Goal: Transaction & Acquisition: Subscribe to service/newsletter

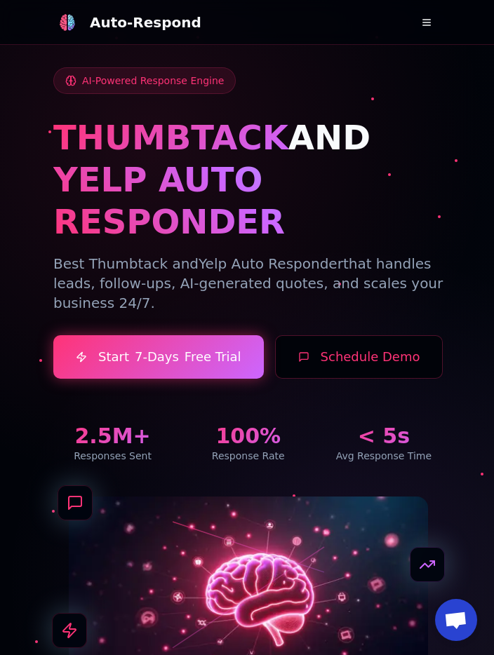
click at [426, 15] on button at bounding box center [426, 22] width 28 height 28
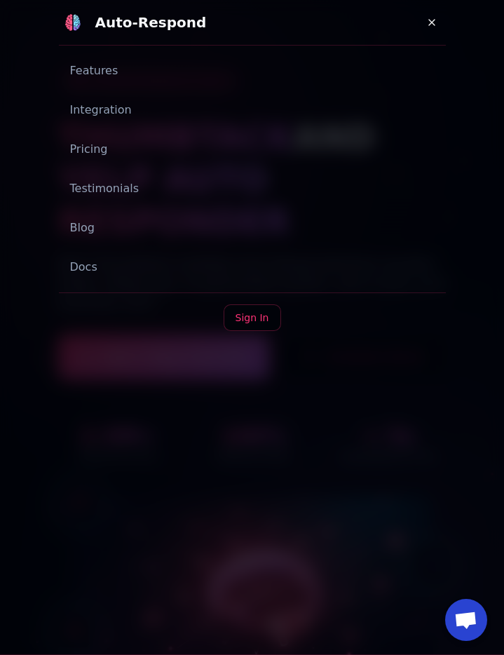
click at [430, 14] on button at bounding box center [432, 22] width 28 height 28
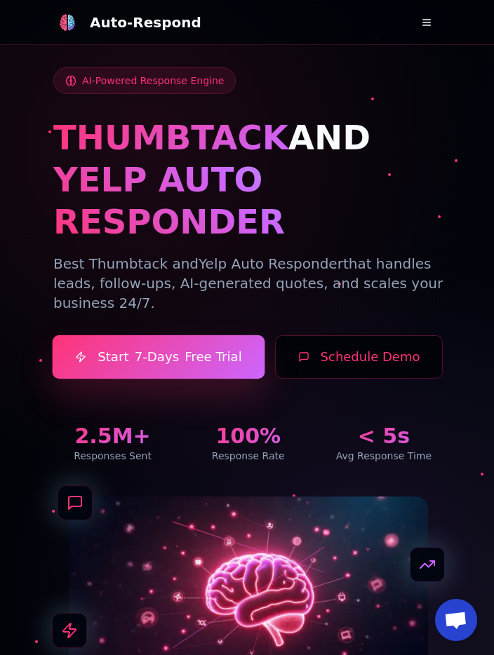
click at [189, 335] on link "Start 7-Days Free Trial" at bounding box center [159, 357] width 213 height 44
click at [204, 335] on link "Start 7-Days Free Trial" at bounding box center [159, 357] width 213 height 44
click at [206, 335] on link "Start 7-Days Free Trial" at bounding box center [159, 357] width 213 height 44
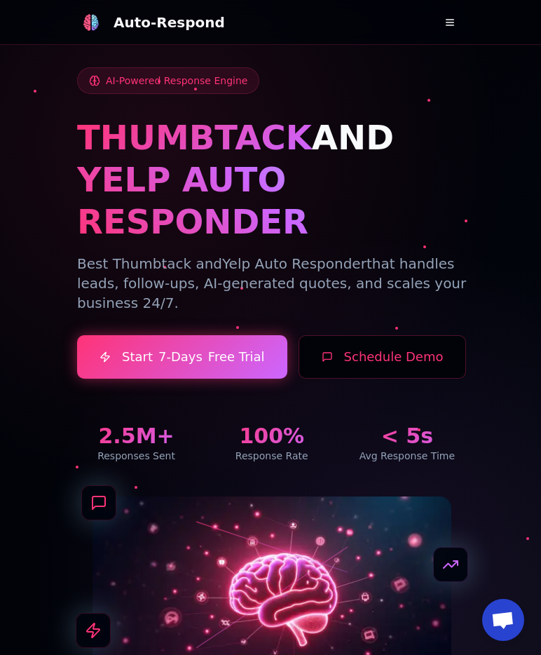
click at [473, 114] on div "AI-Powered Response Engine THUMBTACK AND YELP AUTO RESPONDER Best Thumbtack and…" at bounding box center [270, 366] width 421 height 732
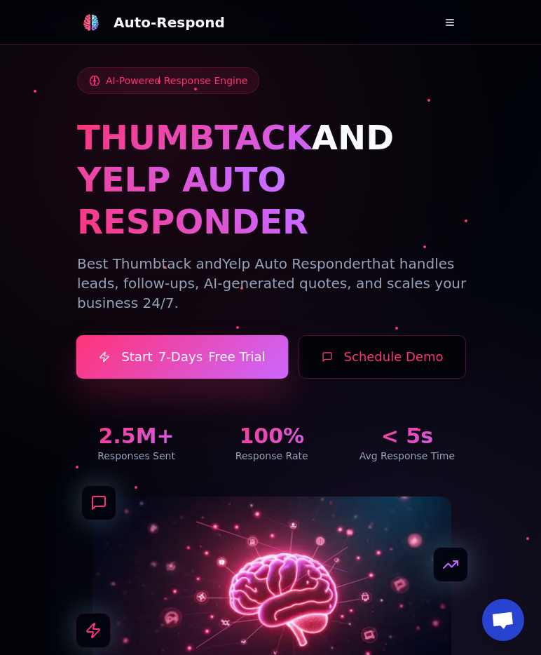
click at [220, 335] on link "Start 7-Days Free Trial" at bounding box center [182, 357] width 213 height 44
click at [199, 335] on link "Start 7-Days Free Trial" at bounding box center [182, 357] width 213 height 44
click at [178, 335] on link "Start 7-Days Free Trial" at bounding box center [182, 357] width 213 height 44
click at [188, 347] on span "7-Days" at bounding box center [181, 357] width 45 height 20
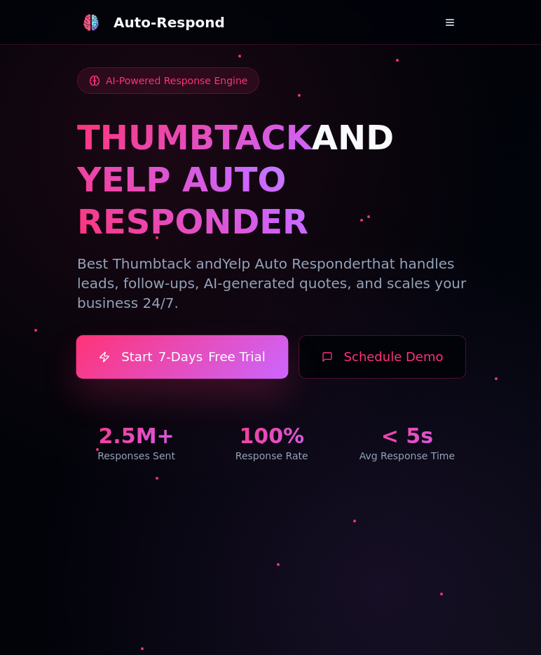
click at [224, 335] on link "Start 7-Days Free Trial" at bounding box center [182, 357] width 213 height 44
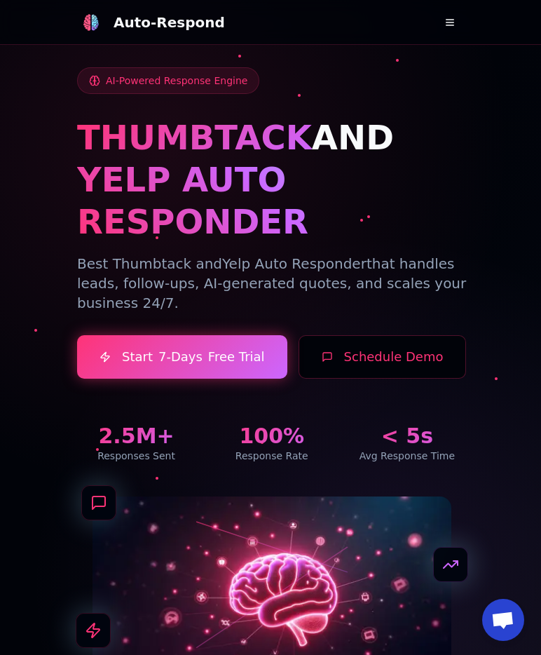
click at [231, 283] on div "AI-Powered Response Engine THUMBTACK AND YELP AUTO RESPONDER Best Thumbtack and…" at bounding box center [271, 265] width 389 height 396
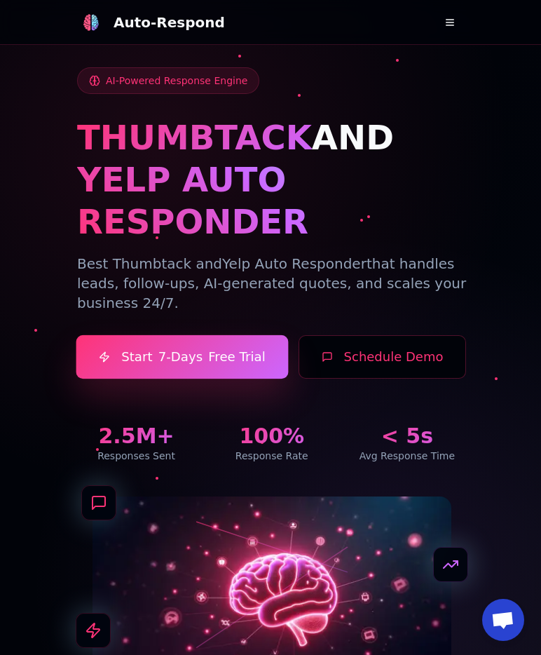
click at [224, 335] on link "Start 7-Days Free Trial" at bounding box center [182, 357] width 213 height 44
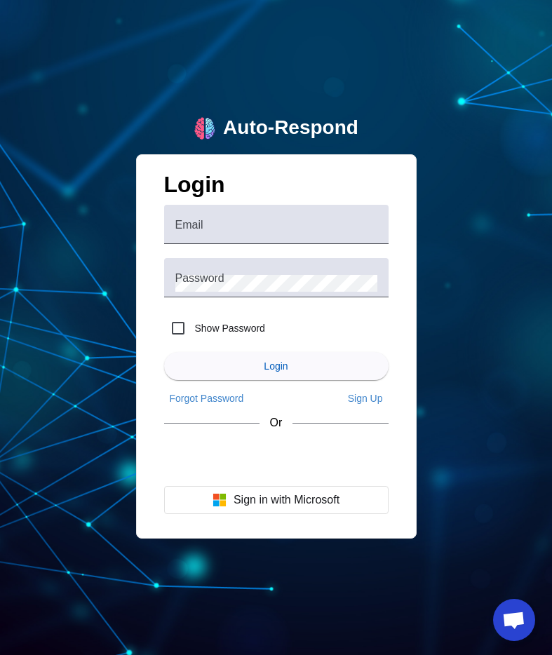
click at [384, 80] on div "Auto-Respond Login Email Password Show Password Login Forgot Password Sign Up O…" at bounding box center [276, 327] width 552 height 655
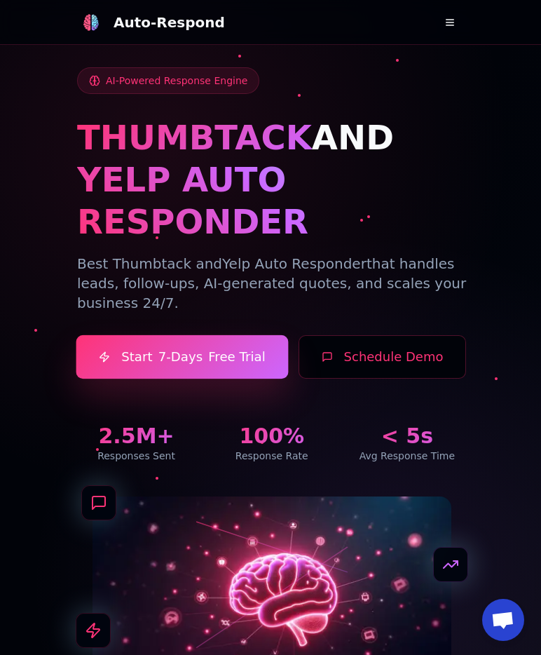
click at [230, 335] on link "Start 7-Days Free Trial" at bounding box center [182, 357] width 213 height 44
click at [154, 335] on link "Start 7-Days Free Trial" at bounding box center [182, 357] width 213 height 44
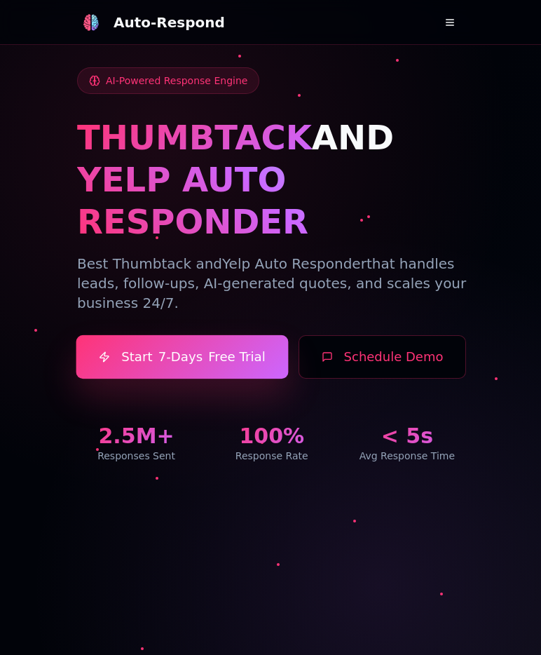
click at [206, 335] on link "Start 7-Days Free Trial" at bounding box center [182, 357] width 213 height 44
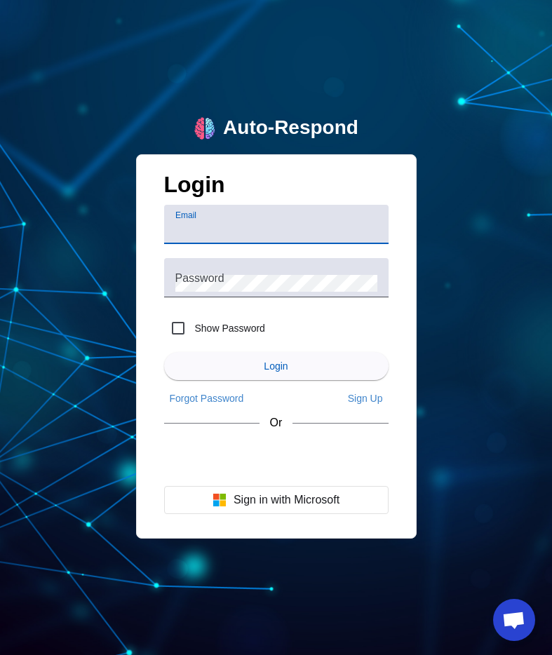
click at [509, 198] on div "Auto-Respond Login Email Password Show Password Login Forgot Password Sign Up O…" at bounding box center [276, 327] width 552 height 655
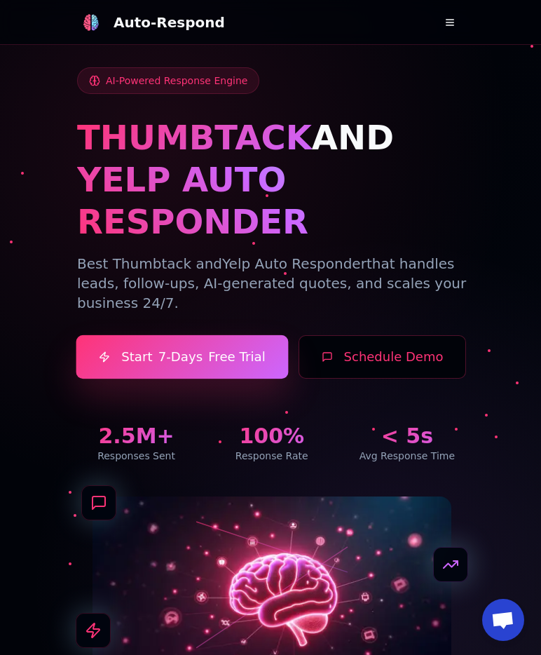
click at [191, 347] on span "7-Days" at bounding box center [181, 357] width 45 height 20
click at [237, 335] on link "Start 7-Days Free Trial" at bounding box center [182, 357] width 213 height 44
click at [197, 335] on link "Start 7-Days Free Trial" at bounding box center [182, 357] width 213 height 44
click at [161, 347] on span "7-Days" at bounding box center [181, 357] width 45 height 20
click at [189, 335] on link "Start 7-Days Free Trial" at bounding box center [182, 357] width 213 height 44
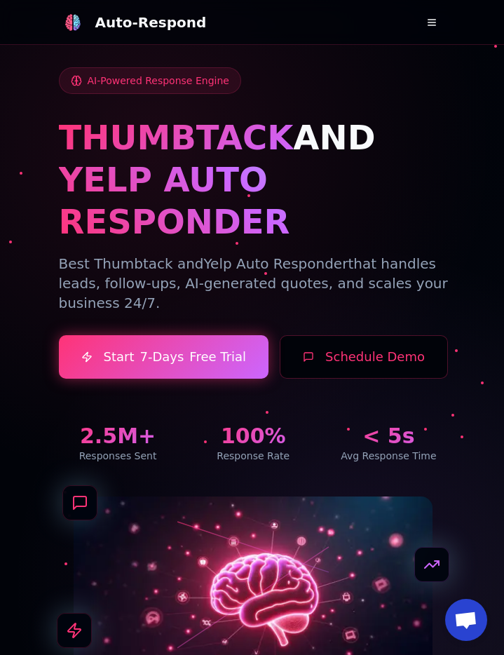
click at [403, 254] on p "Best Thumbtack and Yelp Auto Responder that handles leads, follow-ups, AI-gener…" at bounding box center [253, 283] width 389 height 59
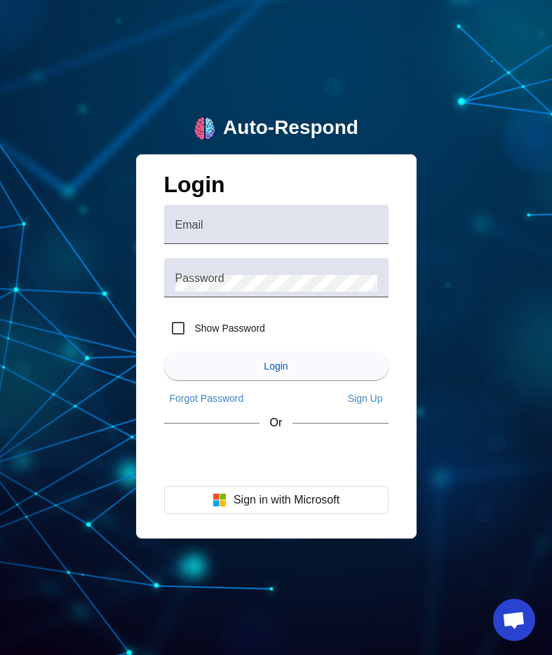
click at [551, 163] on div "Auto-Respond Login Email Password Show Password Login Forgot Password Sign Up O…" at bounding box center [276, 327] width 552 height 655
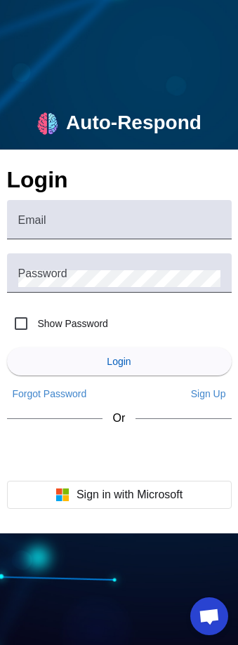
click at [236, 62] on div "Auto-Respond Login Email Password Show Password Login Forgot Password Sign Up O…" at bounding box center [119, 322] width 238 height 645
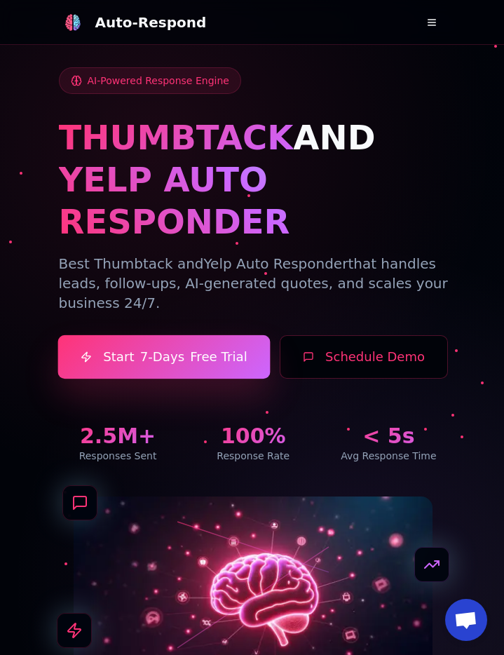
click at [222, 335] on link "Start 7-Days Free Trial" at bounding box center [164, 357] width 213 height 44
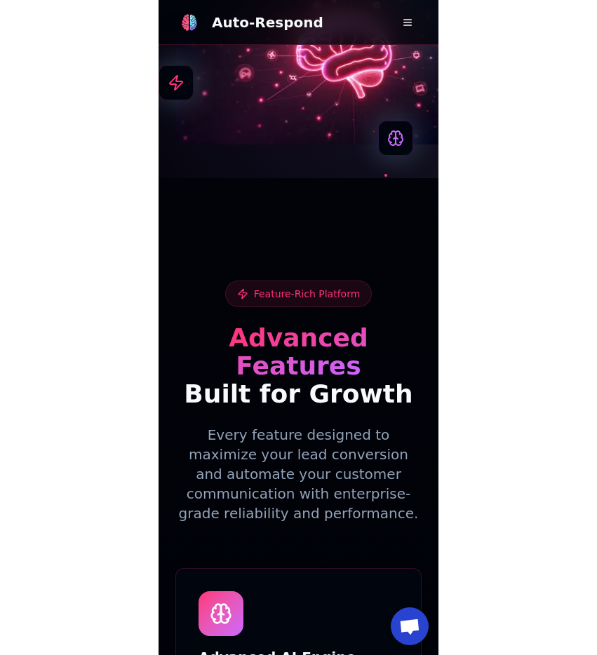
scroll to position [627, 0]
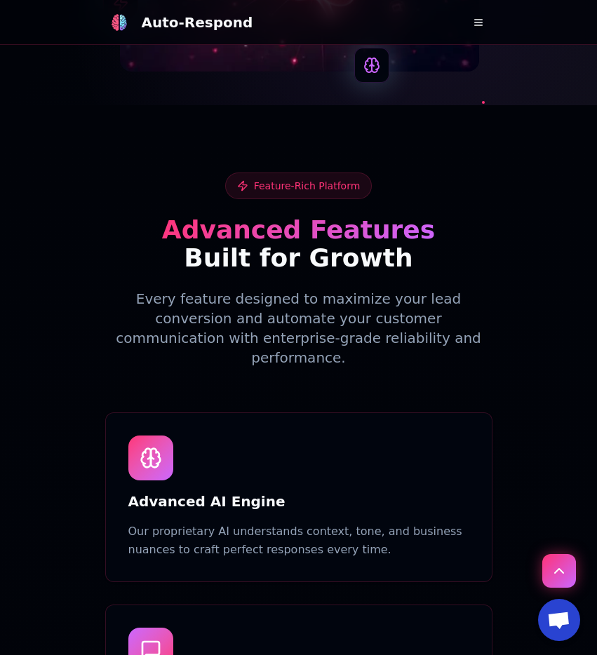
scroll to position [0, 0]
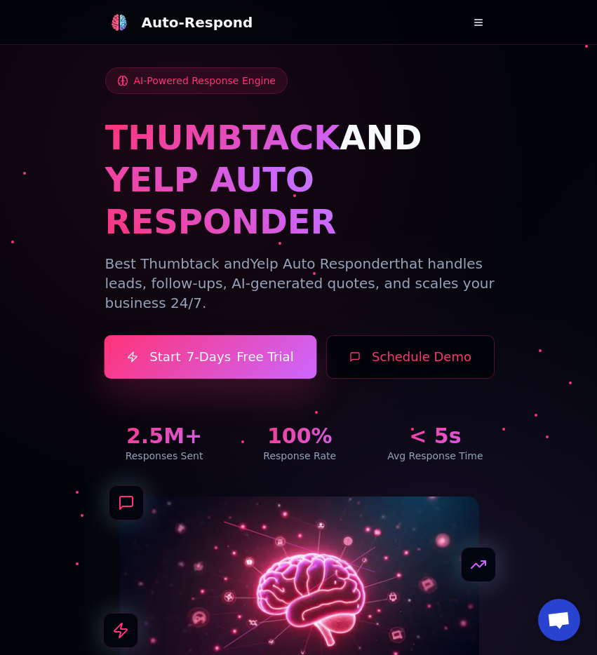
click at [241, 335] on link "Start 7-Days Free Trial" at bounding box center [210, 357] width 213 height 44
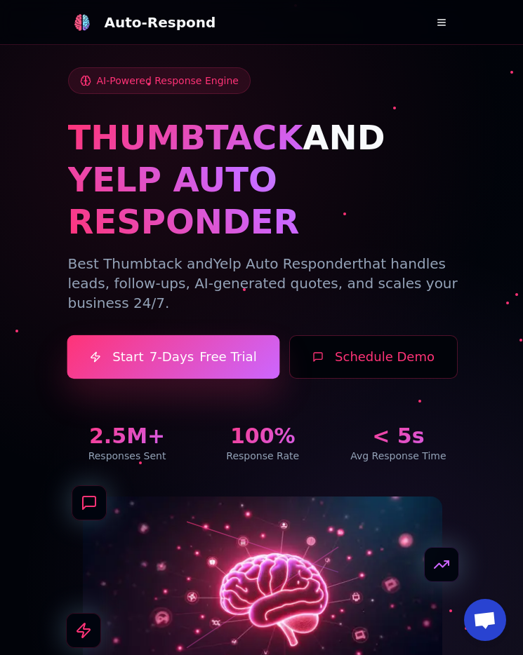
click at [184, 347] on span "7-Days" at bounding box center [171, 357] width 45 height 20
click at [151, 347] on span "7-Days" at bounding box center [171, 357] width 45 height 20
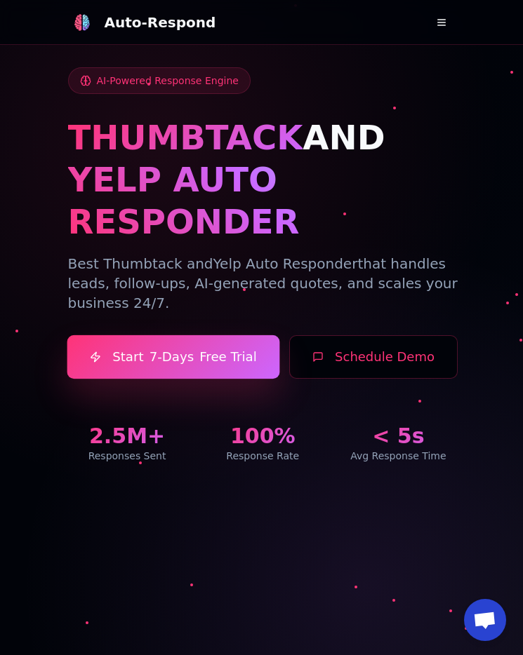
click at [214, 335] on link "Start 7-Days Free Trial" at bounding box center [173, 357] width 213 height 44
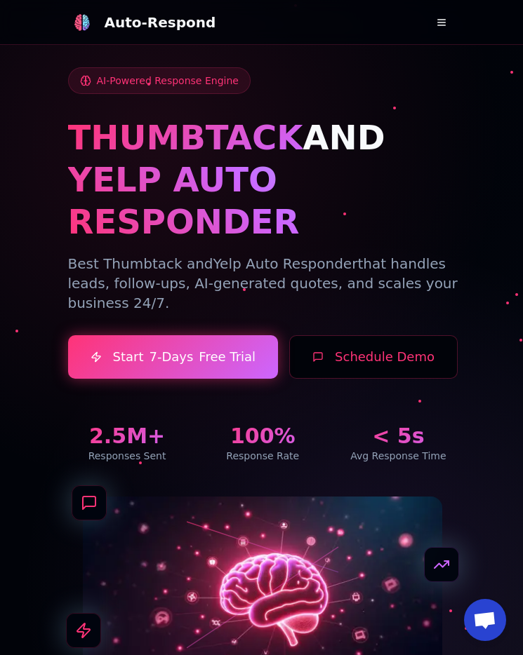
scroll to position [109, 0]
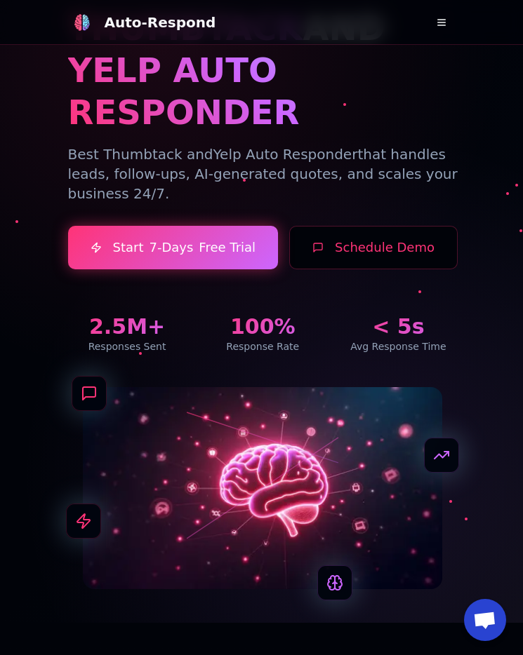
click at [170, 230] on div "AI-Powered Response Engine THUMBTACK AND YELP AUTO RESPONDER Best Thumbtack and…" at bounding box center [262, 156] width 389 height 396
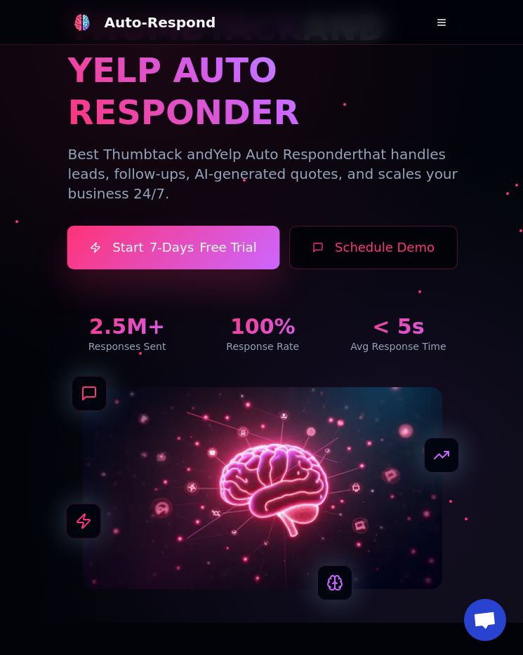
click at [170, 227] on link "Start 7-Days Free Trial" at bounding box center [173, 248] width 213 height 44
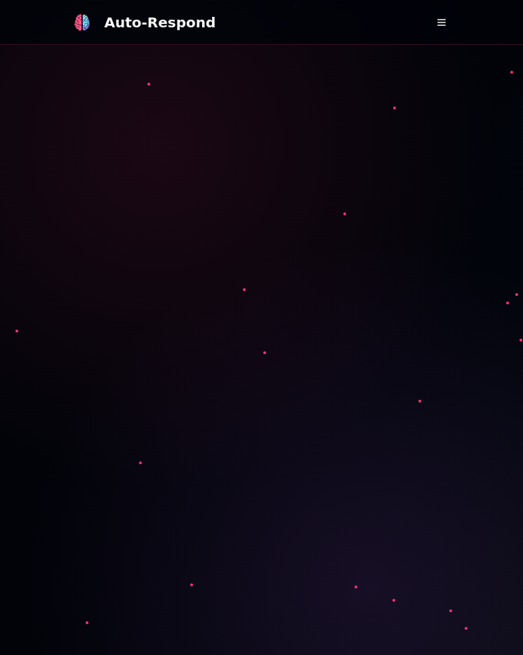
scroll to position [109, 0]
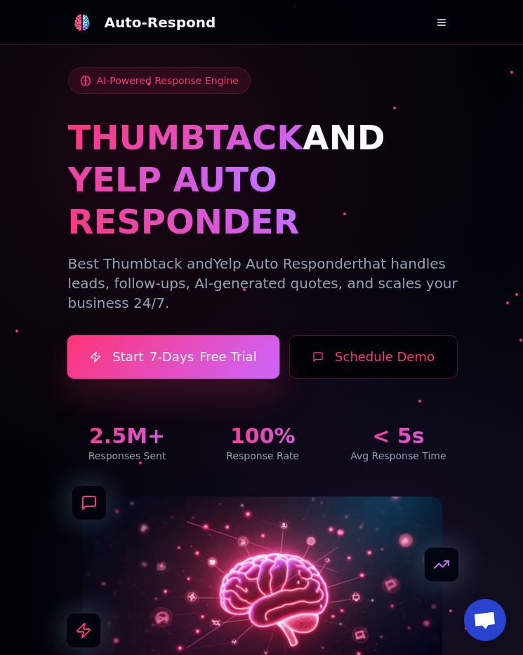
click at [196, 335] on link "Start 7-Days Free Trial" at bounding box center [173, 357] width 213 height 44
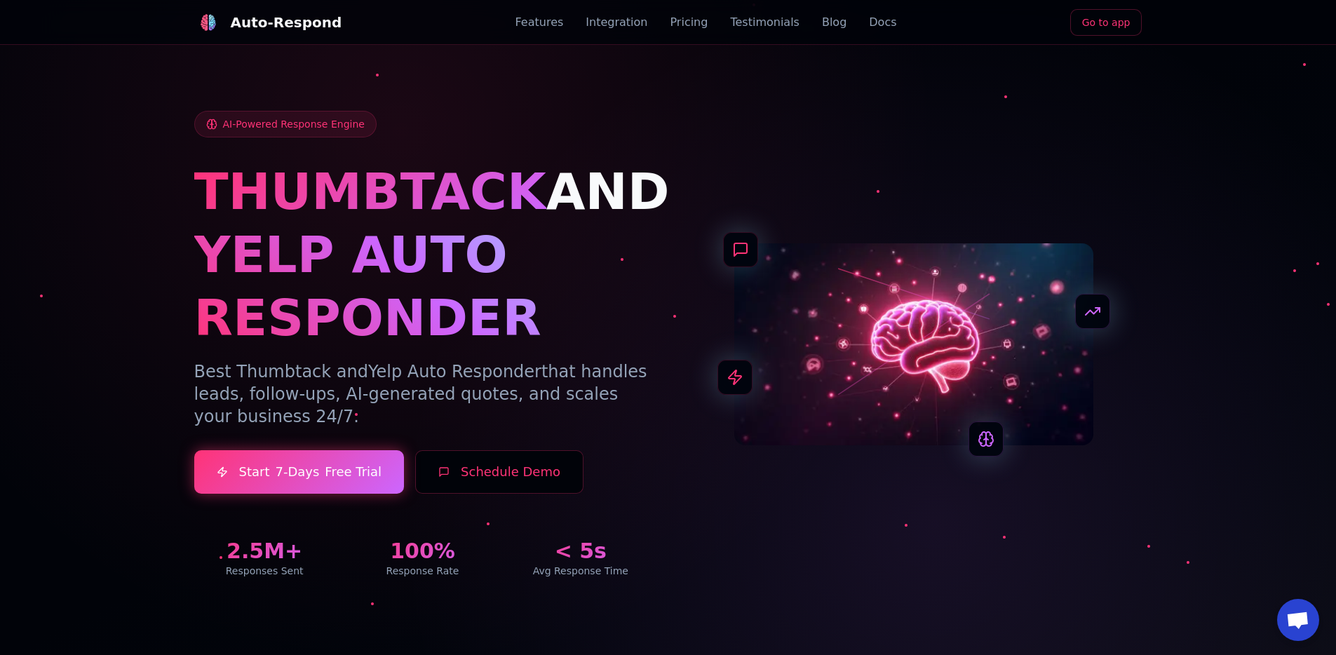
click at [1089, 29] on link "Go to app" at bounding box center [1106, 22] width 72 height 27
click at [452, 134] on div "AI-Powered Response Engine THUMBTACK AND YELP AUTO RESPONDER Best Thumbtack and…" at bounding box center [422, 344] width 457 height 467
click at [522, 19] on link "Go to app" at bounding box center [1106, 22] width 72 height 27
